Goal: Transaction & Acquisition: Purchase product/service

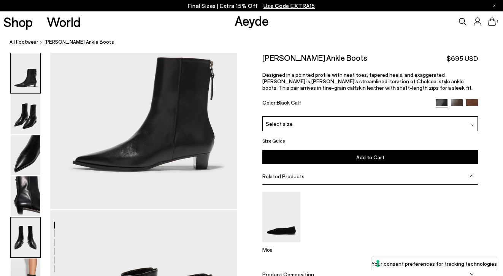
click at [32, 245] on img at bounding box center [26, 238] width 30 height 40
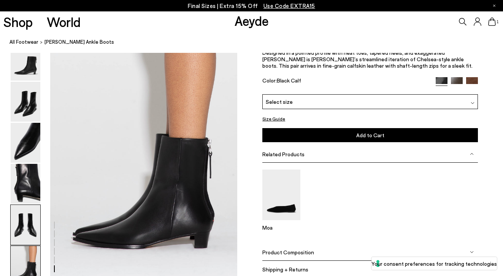
scroll to position [1362, 0]
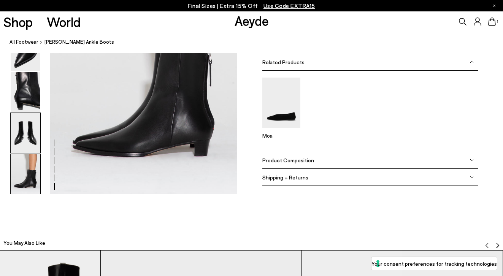
click at [26, 128] on img at bounding box center [26, 133] width 30 height 40
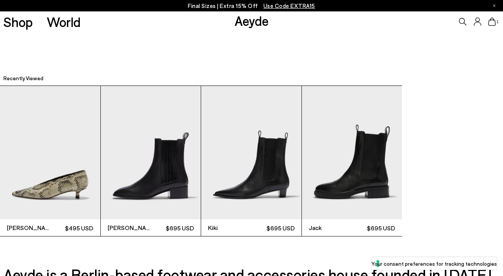
scroll to position [1752, 0]
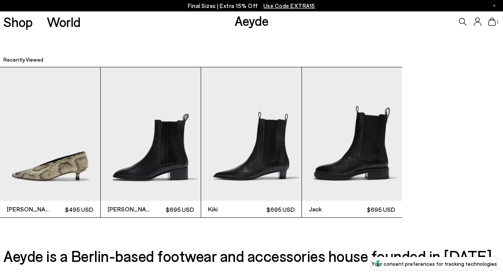
click at [343, 148] on img "4 / 4" at bounding box center [352, 133] width 100 height 133
click at [350, 161] on img "4 / 4" at bounding box center [352, 133] width 100 height 133
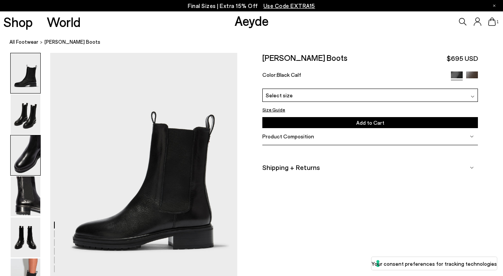
click at [23, 143] on img at bounding box center [26, 155] width 30 height 40
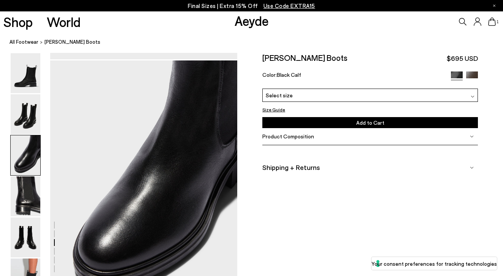
scroll to position [502, 0]
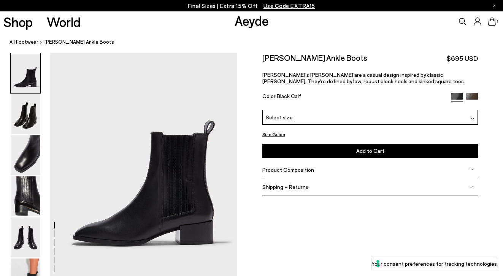
scroll to position [19, 0]
click at [29, 175] on img at bounding box center [26, 155] width 30 height 40
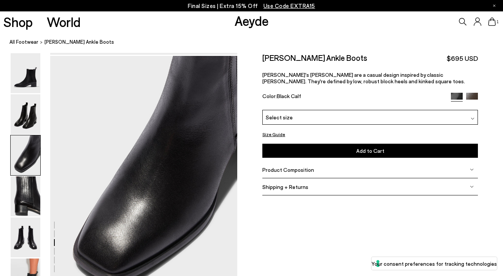
scroll to position [502, 0]
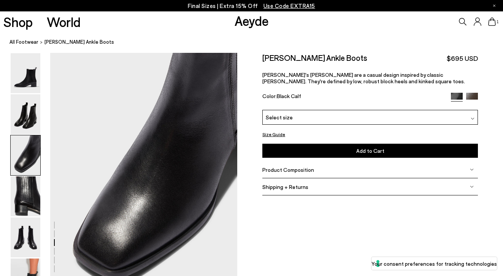
click at [317, 113] on div "Select size" at bounding box center [370, 117] width 216 height 15
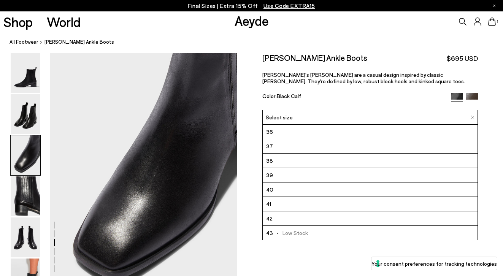
click at [298, 187] on li "40" at bounding box center [370, 190] width 215 height 14
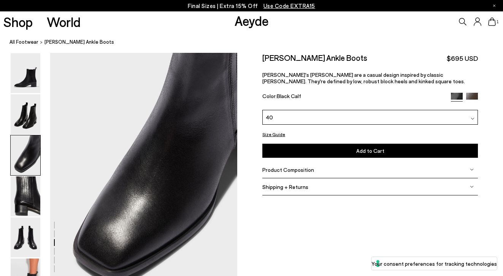
click at [304, 147] on button "Add to Cart Select a Size First" at bounding box center [370, 151] width 216 height 14
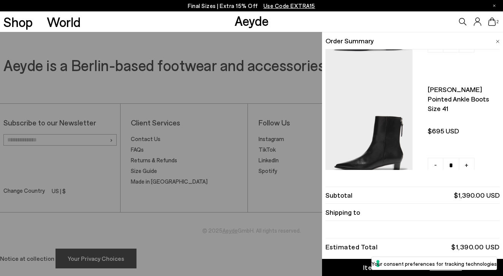
scroll to position [121, 0]
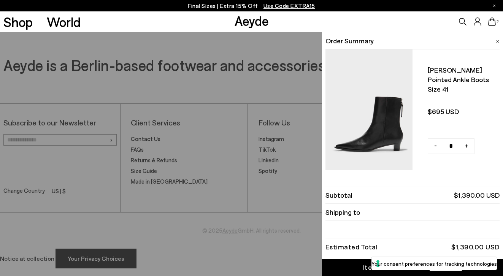
click at [436, 33] on link "-" at bounding box center [436, 25] width 16 height 16
type input "*"
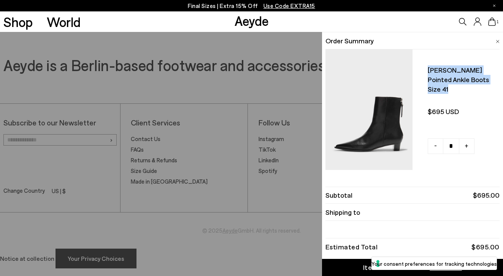
drag, startPoint x: 453, startPoint y: 90, endPoint x: 421, endPoint y: 70, distance: 38.6
click at [421, 70] on div "Harriet pointed ankle boots Size 41 $695 USD - + No More Available" at bounding box center [456, 109] width 87 height 95
copy div "Harriet pointed ankle boots Size 41"
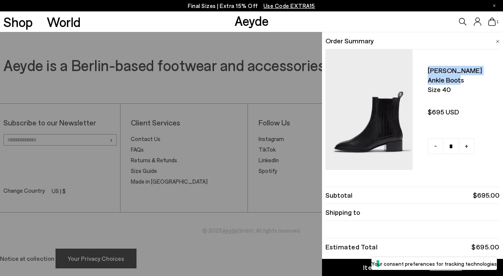
drag, startPoint x: 466, startPoint y: 79, endPoint x: 436, endPoint y: 73, distance: 31.0
click at [426, 71] on div "Neil leather ankle boots Size 40 $695 USD - + No More Available" at bounding box center [456, 109] width 87 height 95
drag, startPoint x: 452, startPoint y: 91, endPoint x: 418, endPoint y: 65, distance: 42.6
click at [418, 65] on div "Neil leather ankle boots Size 40 $695 USD - + No More Available" at bounding box center [456, 109] width 87 height 95
copy div "Neil leather ankle boots Size 40"
